Goal: Transaction & Acquisition: Book appointment/travel/reservation

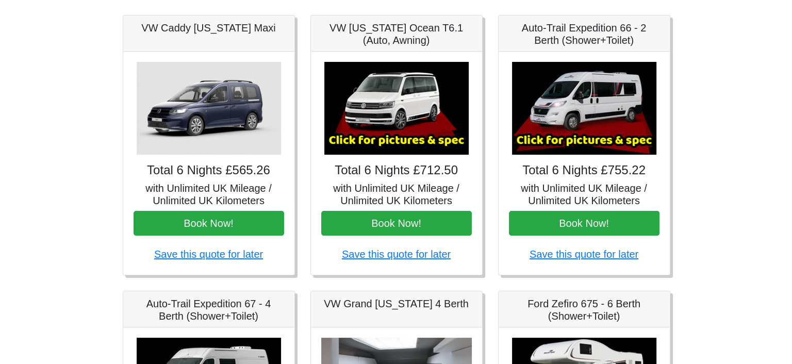
scroll to position [155, 0]
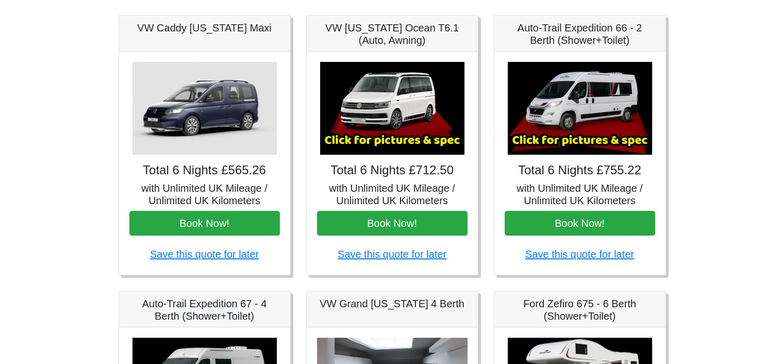
click at [376, 124] on img at bounding box center [392, 108] width 144 height 93
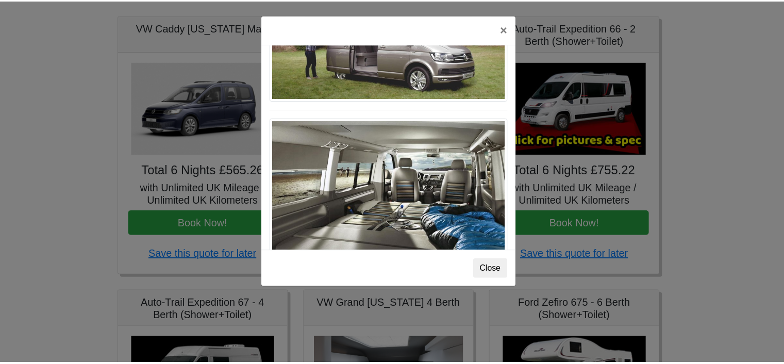
scroll to position [1123, 0]
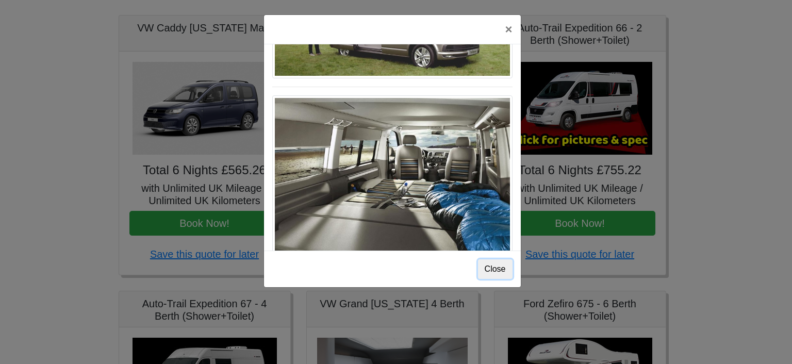
click at [498, 270] on button "Close" at bounding box center [495, 269] width 35 height 20
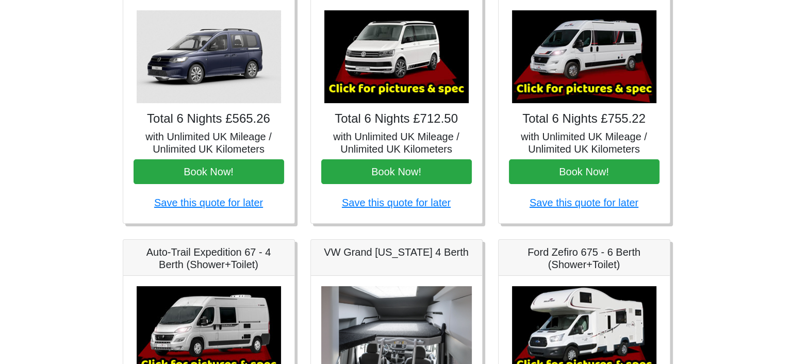
scroll to position [155, 0]
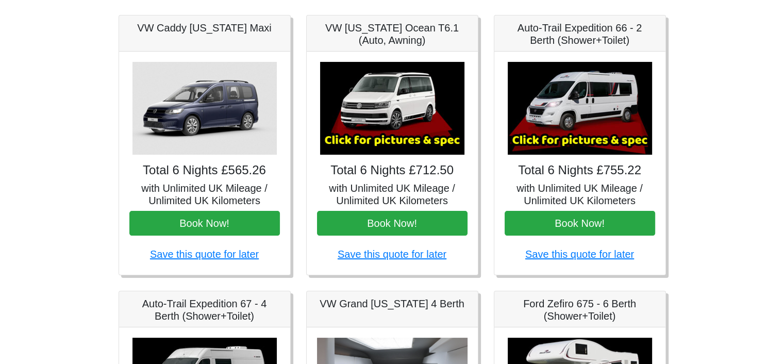
click at [548, 131] on img at bounding box center [580, 108] width 144 height 93
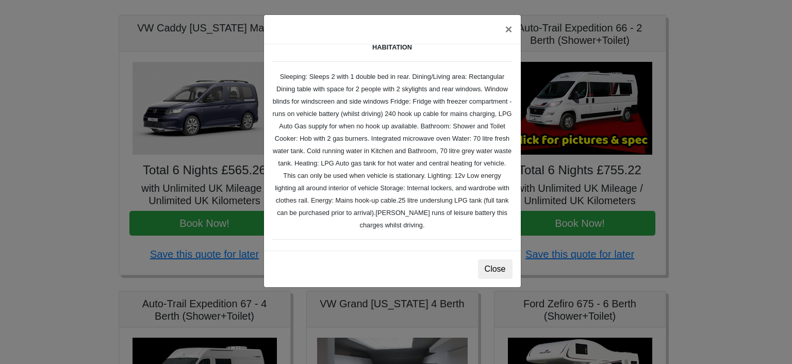
click at [614, 190] on div "× Fiat Toleno L 2 Spec TECHNICAL DATA Engine: Fiat Ducato 115bhp, 2 litre Diese…" at bounding box center [396, 182] width 792 height 364
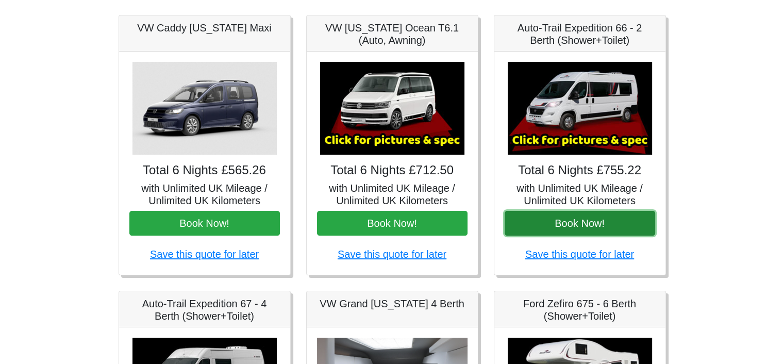
click at [582, 226] on button "Book Now!" at bounding box center [580, 223] width 151 height 25
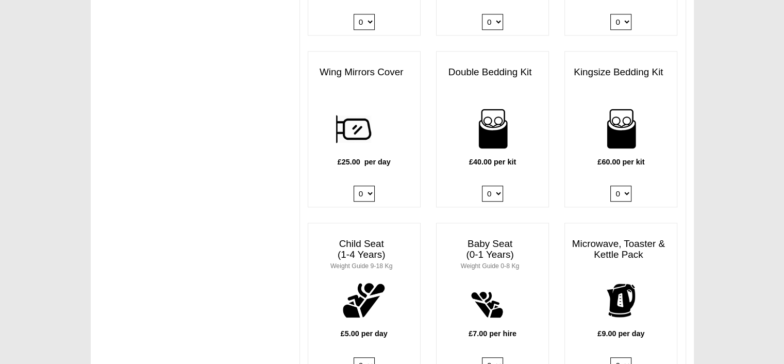
scroll to position [877, 0]
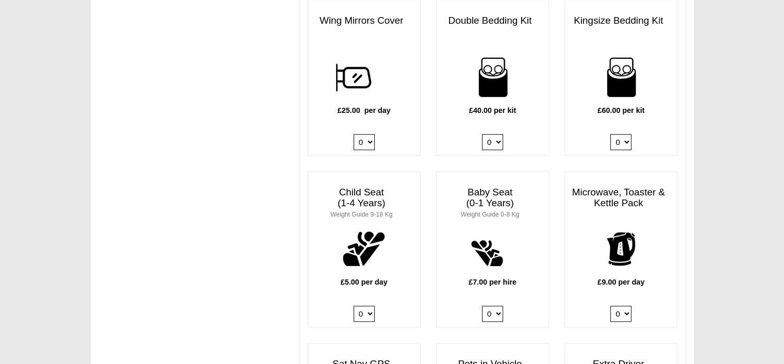
click at [628, 306] on select "0 1" at bounding box center [621, 314] width 21 height 16
select select "Kitchen Pack x QTY 1 @ 9.00 GBP per day."
click at [611, 306] on select "0 1" at bounding box center [621, 314] width 21 height 16
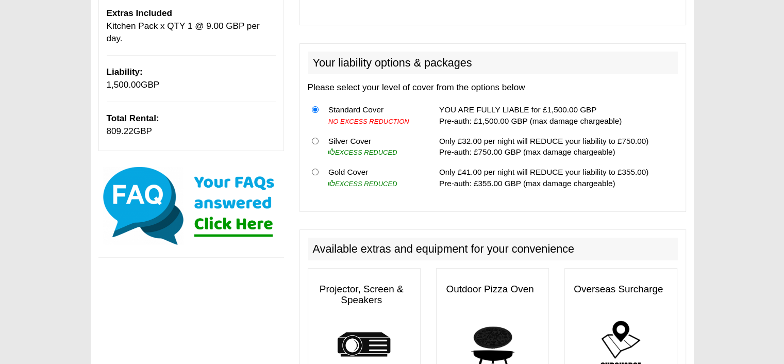
scroll to position [258, 0]
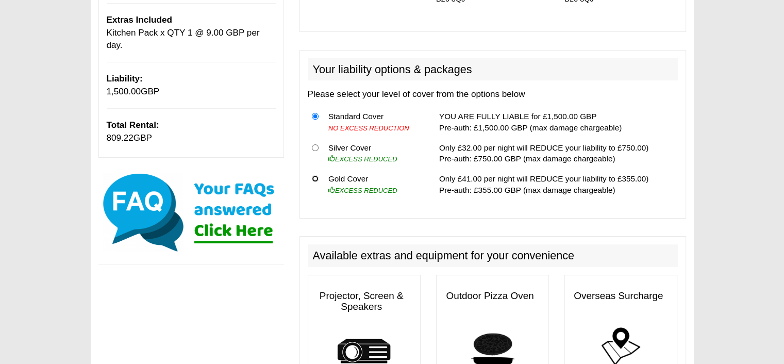
click at [314, 175] on input "radio" at bounding box center [315, 178] width 7 height 7
radio input "true"
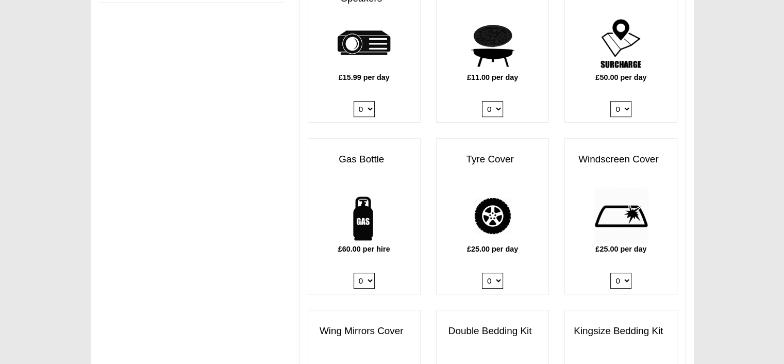
scroll to position [567, 0]
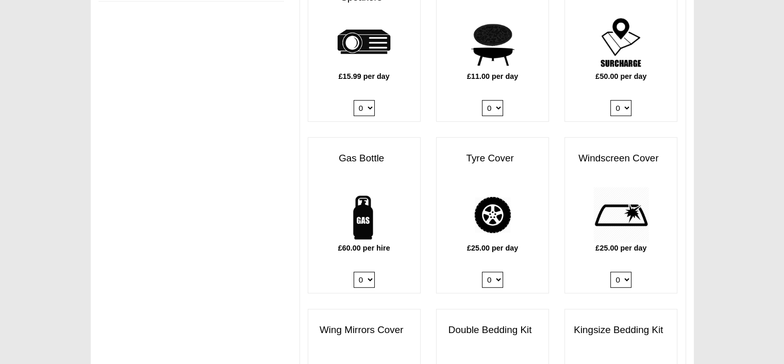
click at [368, 272] on select "0 1" at bounding box center [364, 280] width 21 height 16
select select "Gas Bottle x QTY 1 @ 60.00 GBP per hire."
click at [354, 272] on select "0 1" at bounding box center [364, 280] width 21 height 16
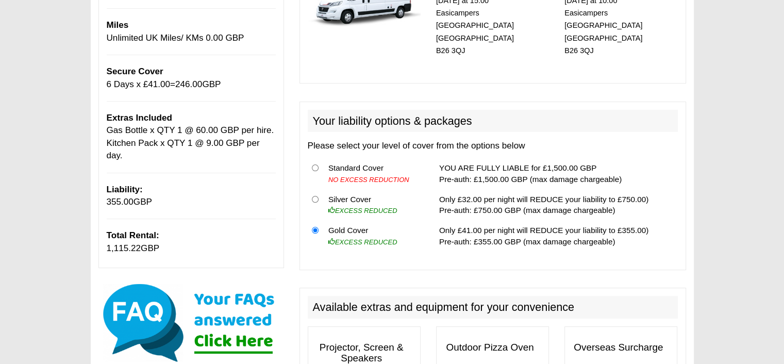
scroll to position [0, 0]
